Goal: Book appointment/travel/reservation

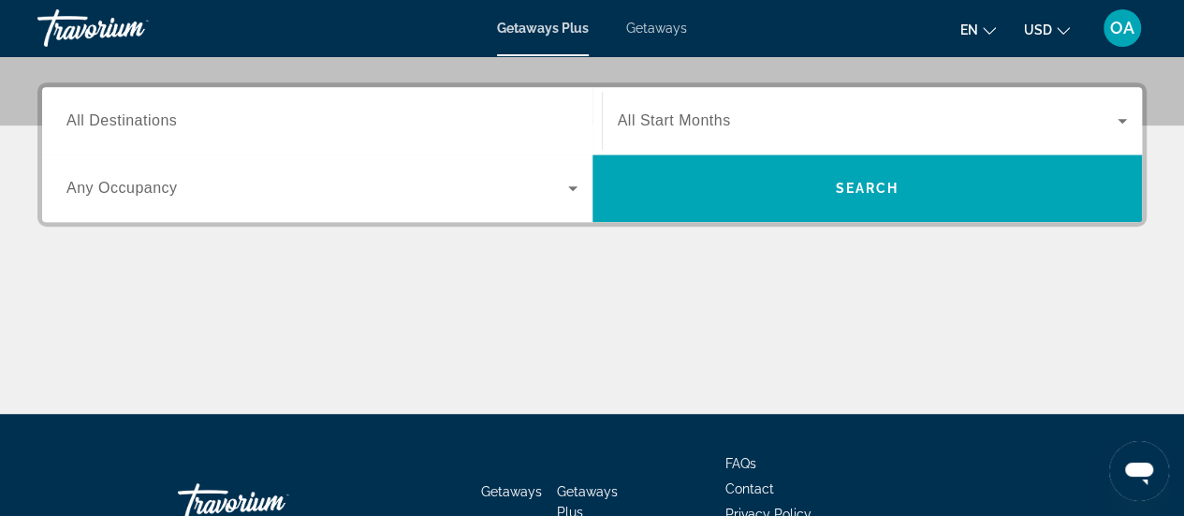
scroll to position [449, 0]
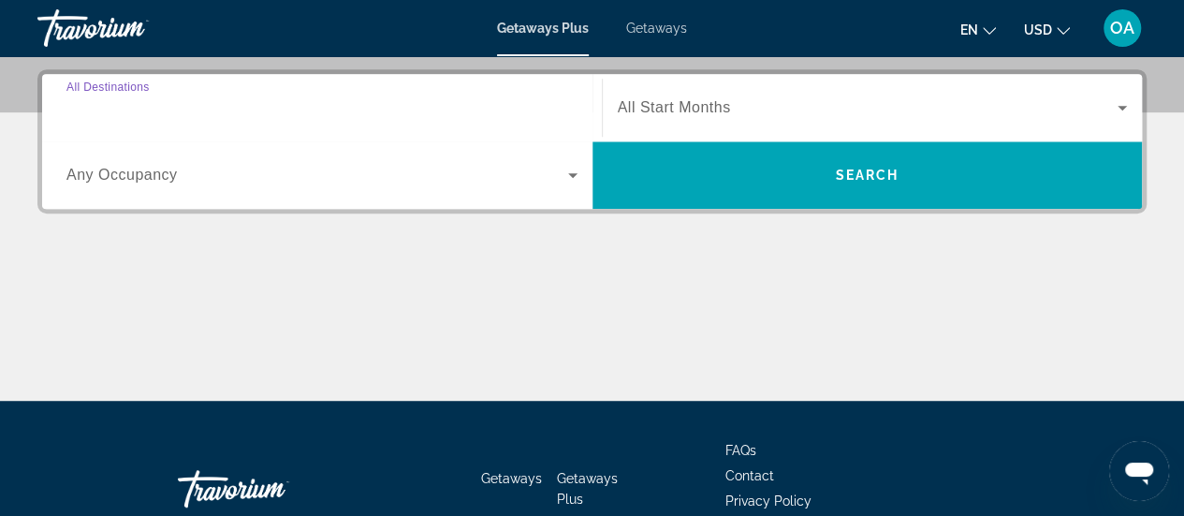
click at [203, 107] on input "Destination All Destinations" at bounding box center [321, 108] width 511 height 22
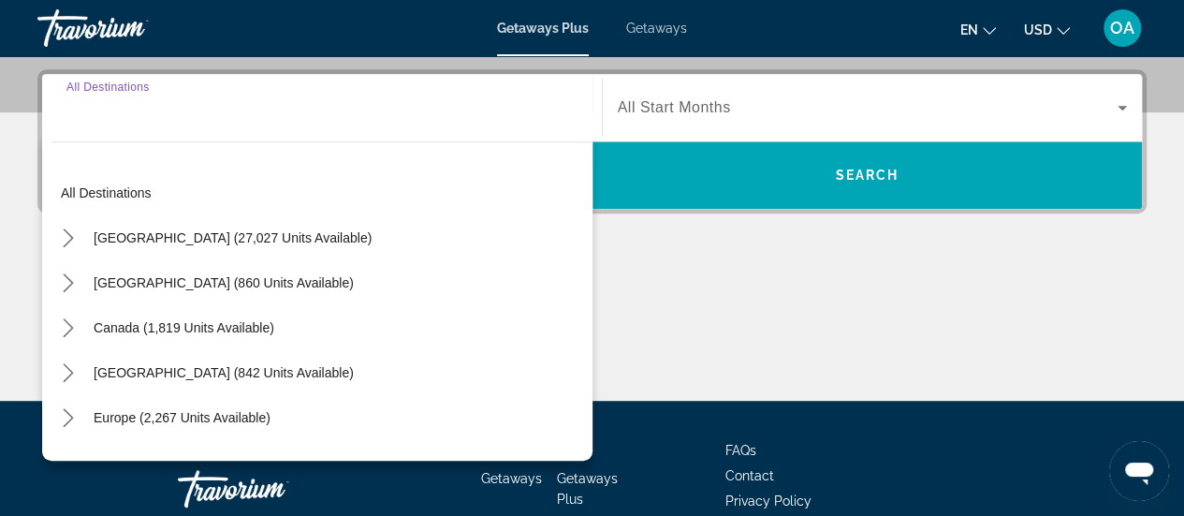
scroll to position [457, 0]
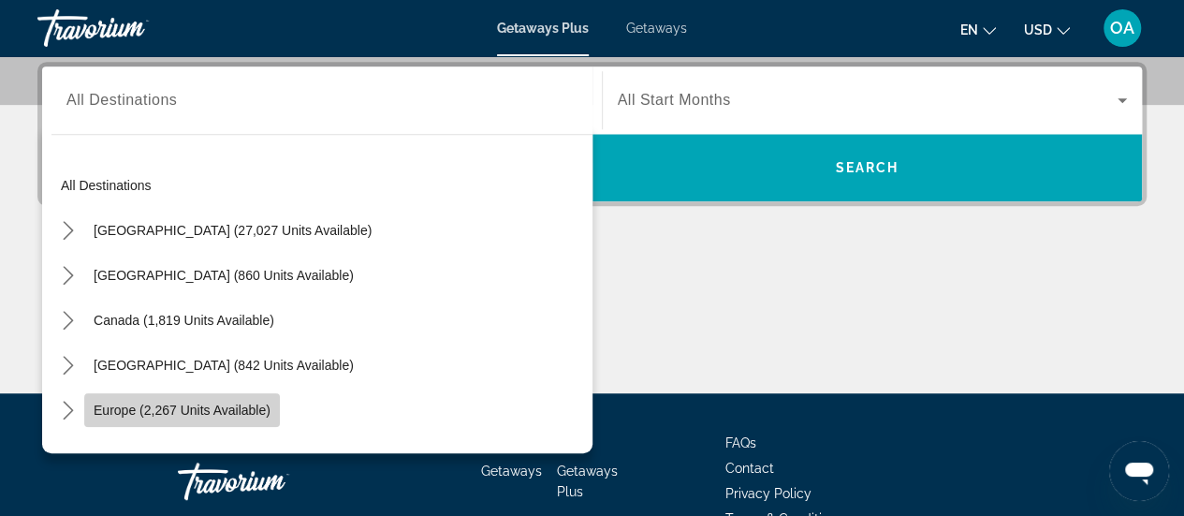
click at [203, 415] on span "Europe (2,267 units available)" at bounding box center [182, 409] width 177 height 15
type input "**********"
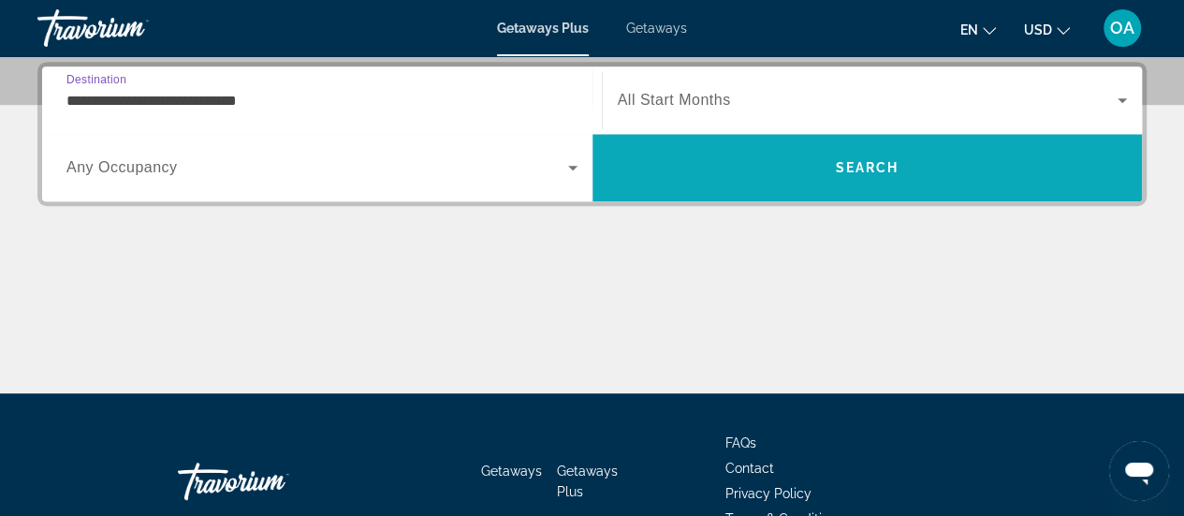
click at [973, 155] on span "Search" at bounding box center [867, 167] width 550 height 45
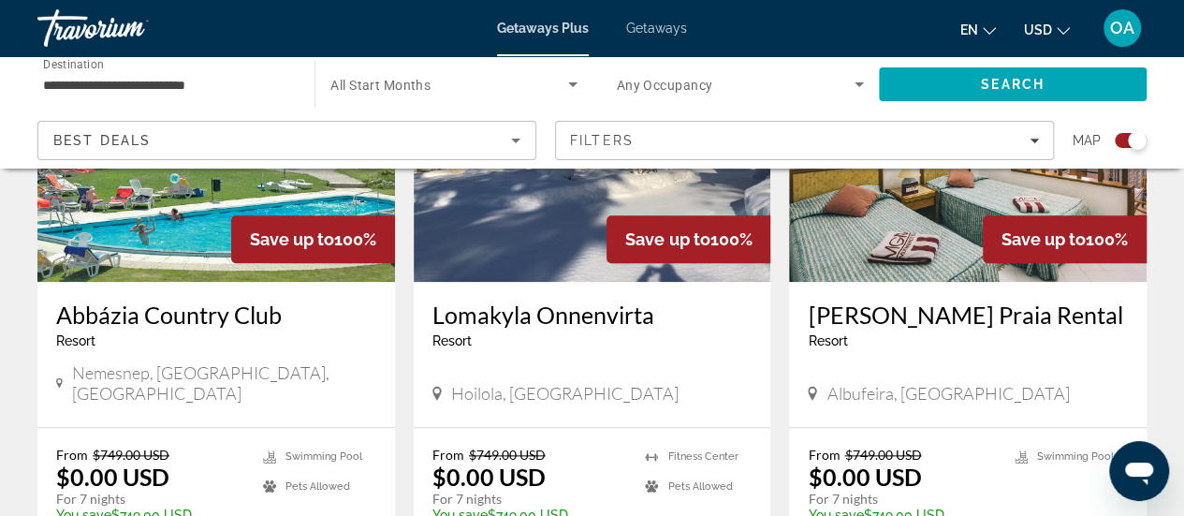
scroll to position [861, 0]
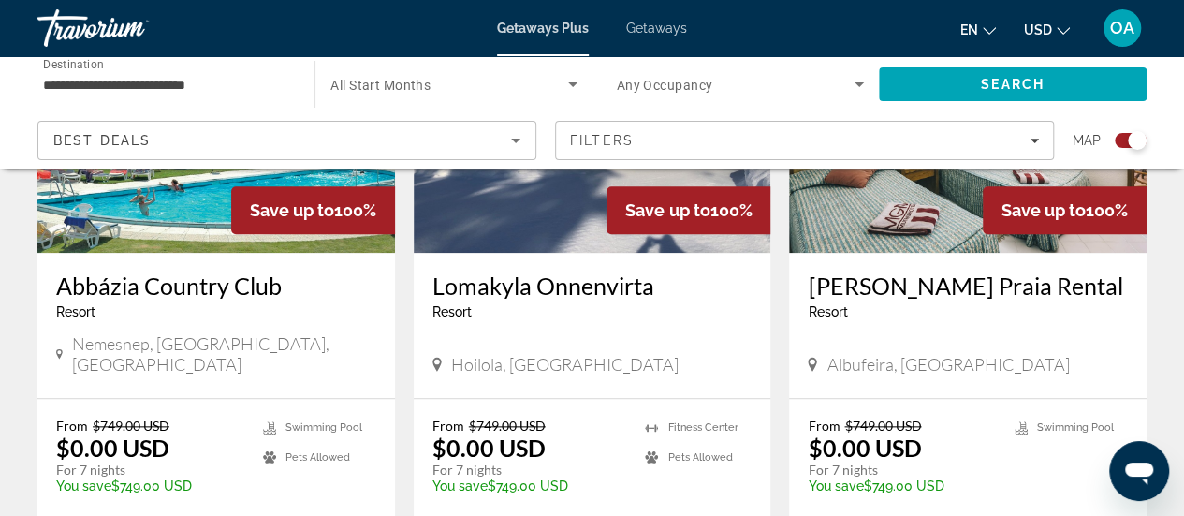
click at [142, 226] on img "Main content" at bounding box center [215, 102] width 357 height 299
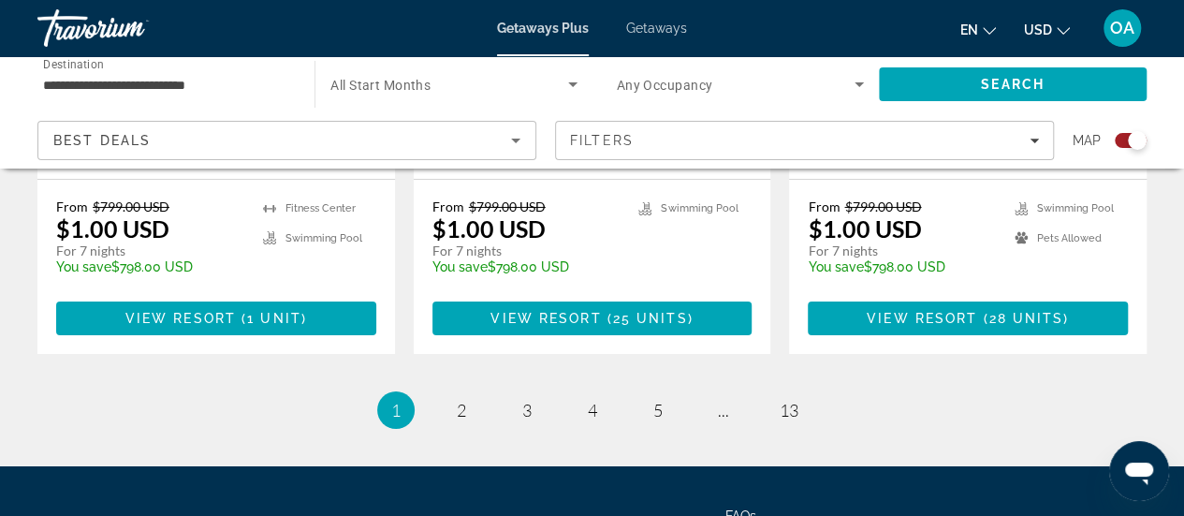
scroll to position [3144, 0]
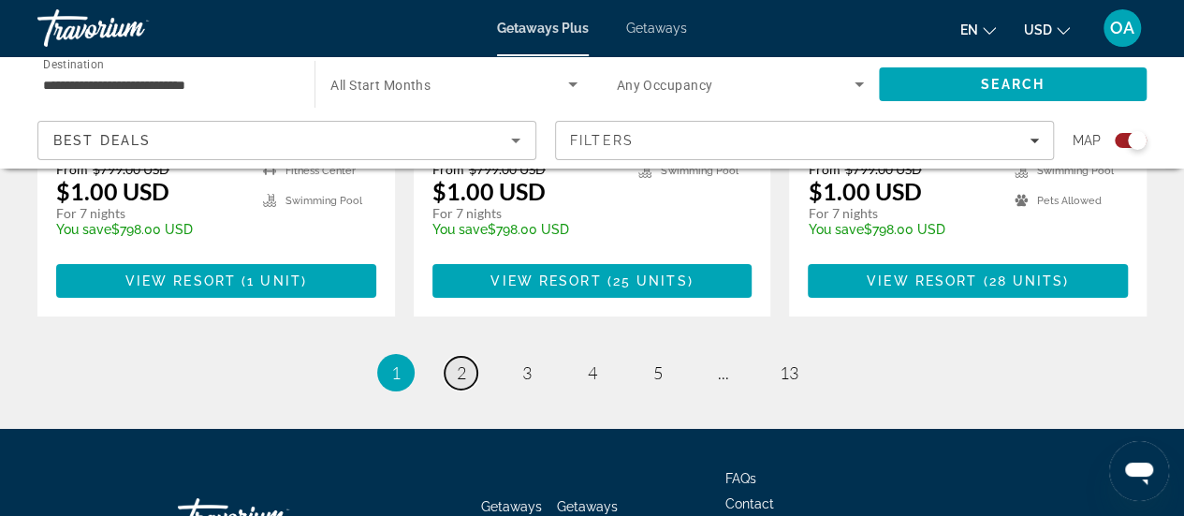
click at [460, 362] on span "2" at bounding box center [461, 372] width 9 height 21
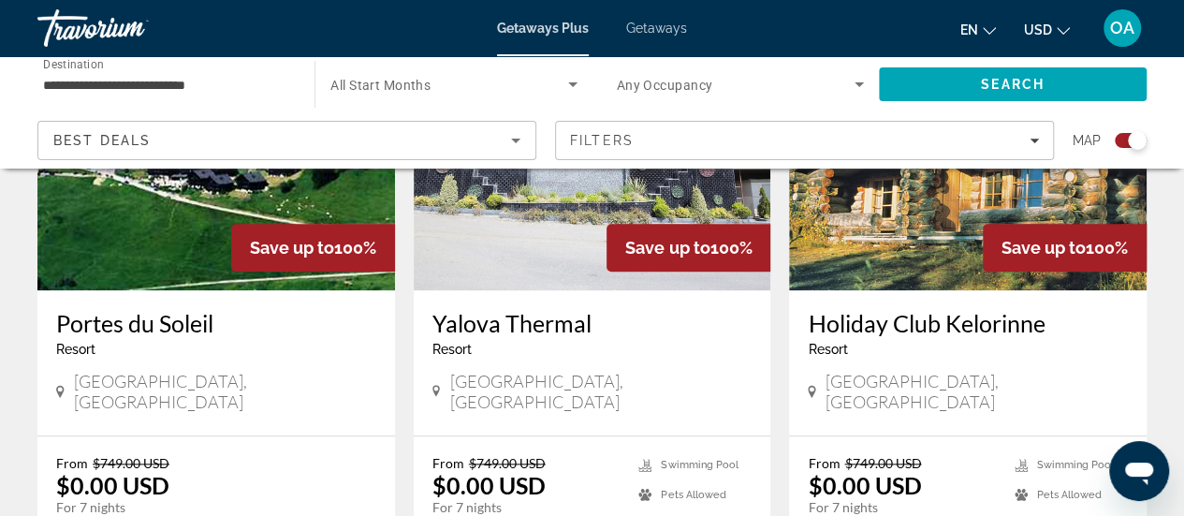
scroll to position [711, 0]
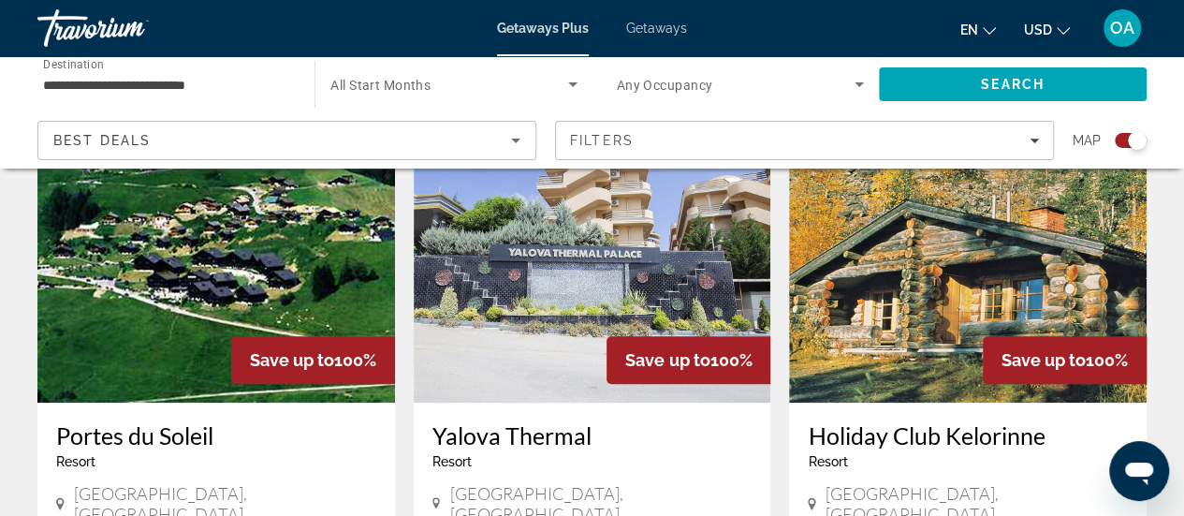
click at [956, 276] on img "Main content" at bounding box center [967, 252] width 357 height 299
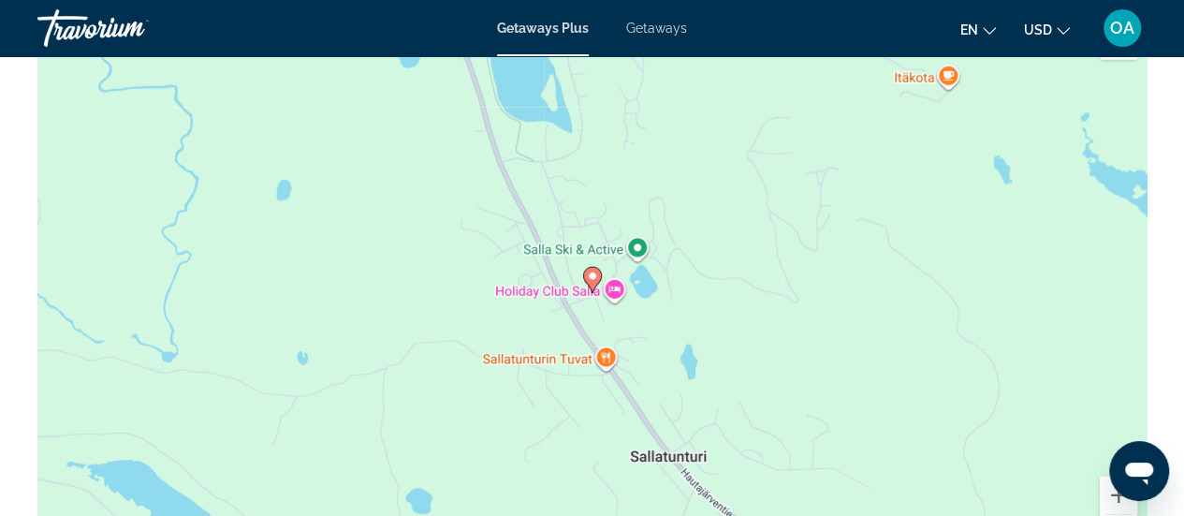
scroll to position [2732, 0]
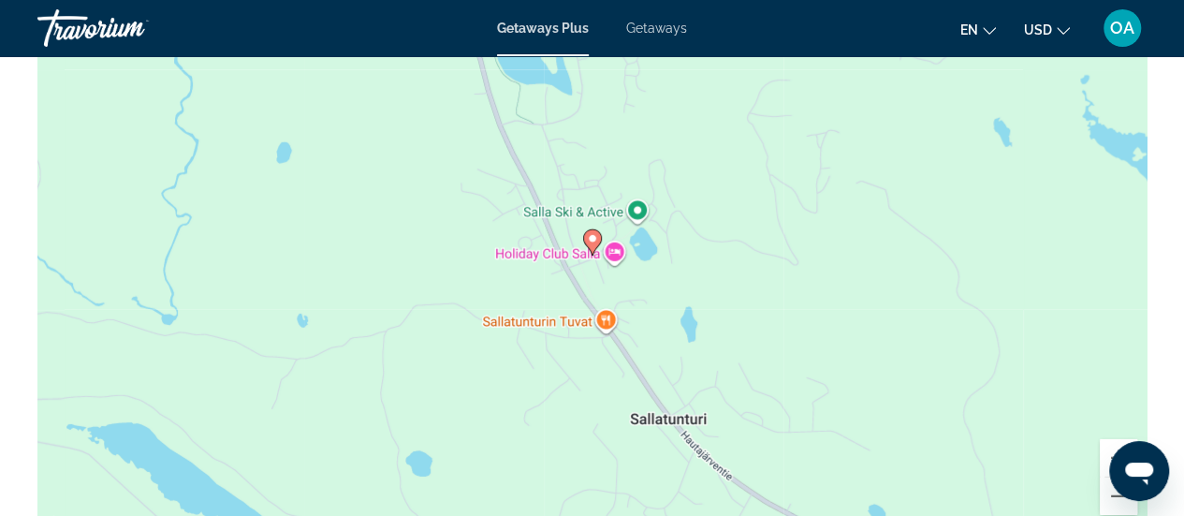
click at [718, 313] on div "To activate drag with keyboard, press Alt + Enter. Once in keyboard drag state,…" at bounding box center [591, 256] width 1109 height 561
